Goal: Information Seeking & Learning: Learn about a topic

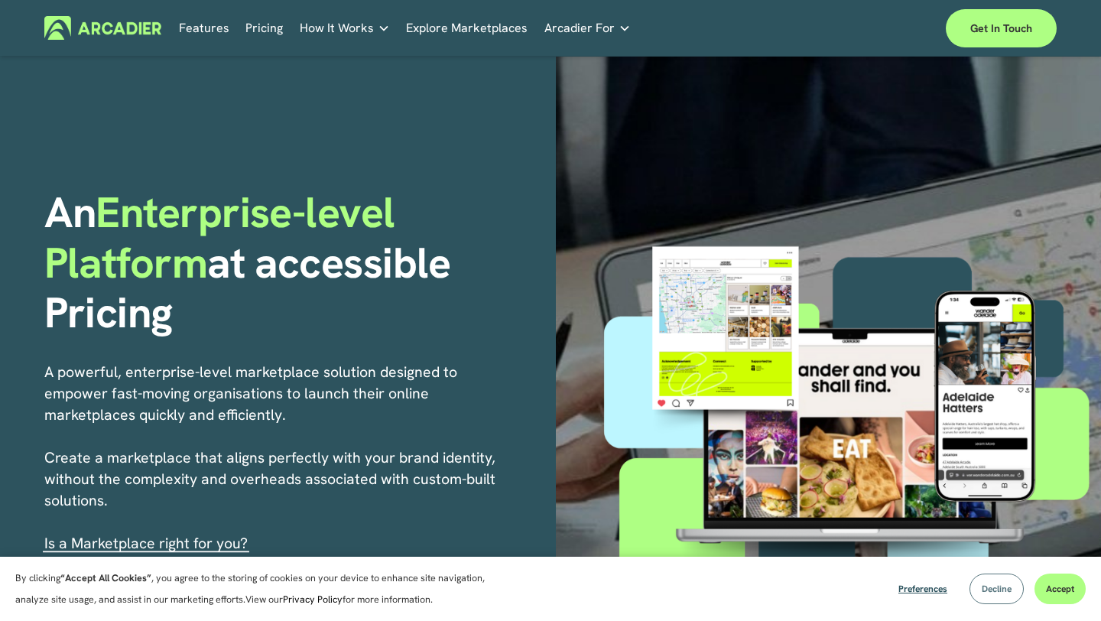
click at [1015, 592] on button "Decline" at bounding box center [996, 588] width 54 height 31
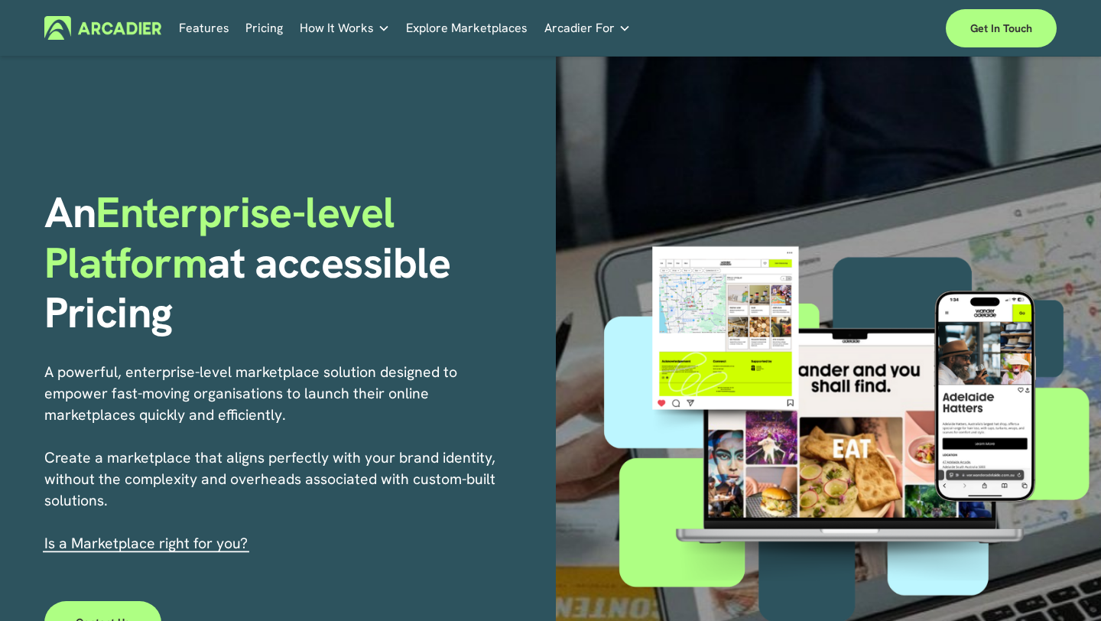
click at [264, 40] on div "Features Pricing How It Works Partners" at bounding box center [550, 28] width 1013 height 38
click at [264, 37] on link "Pricing" at bounding box center [263, 28] width 37 height 24
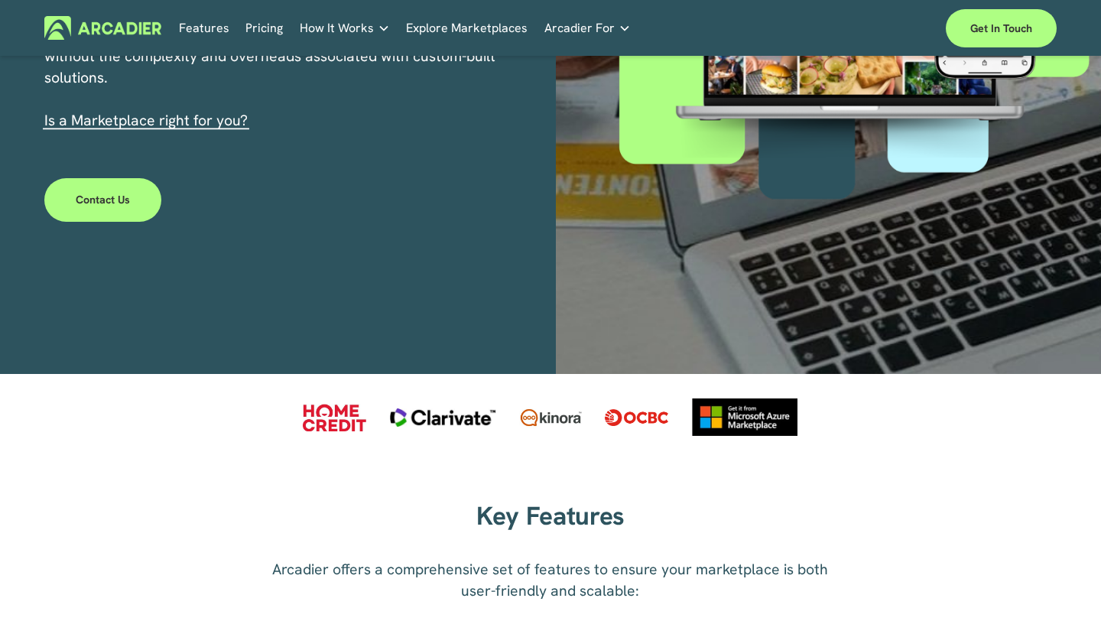
scroll to position [504, 0]
